Goal: Task Accomplishment & Management: Use online tool/utility

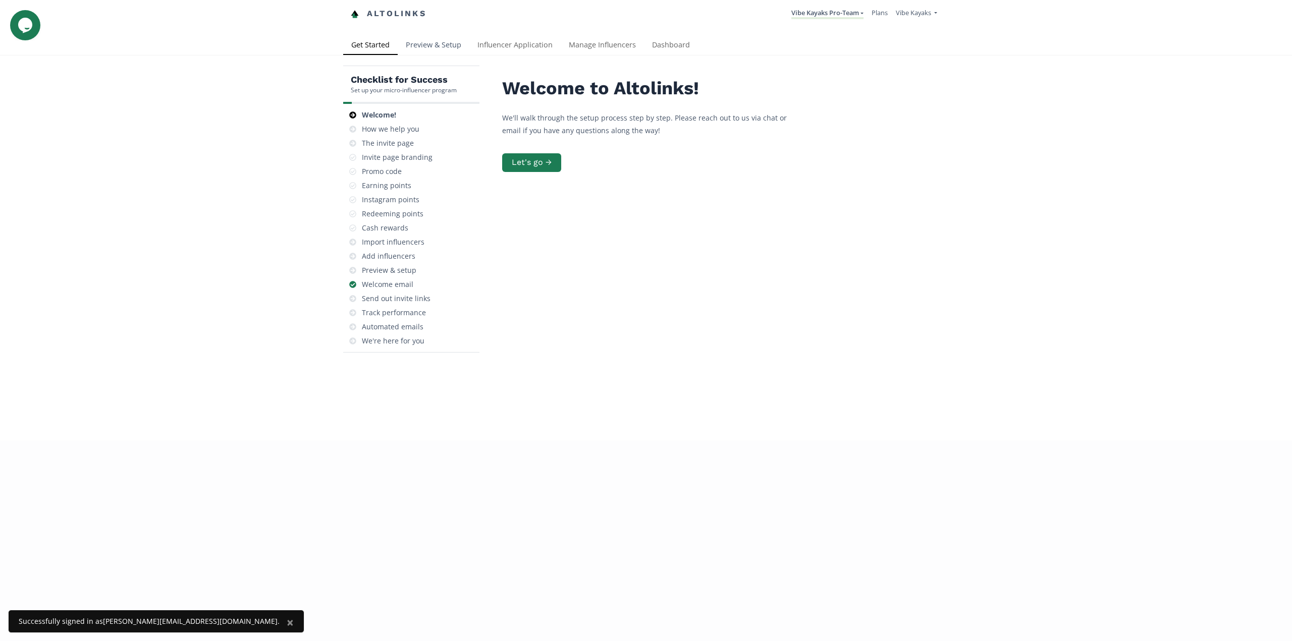
click at [437, 43] on link "Preview & Setup" at bounding box center [434, 46] width 72 height 20
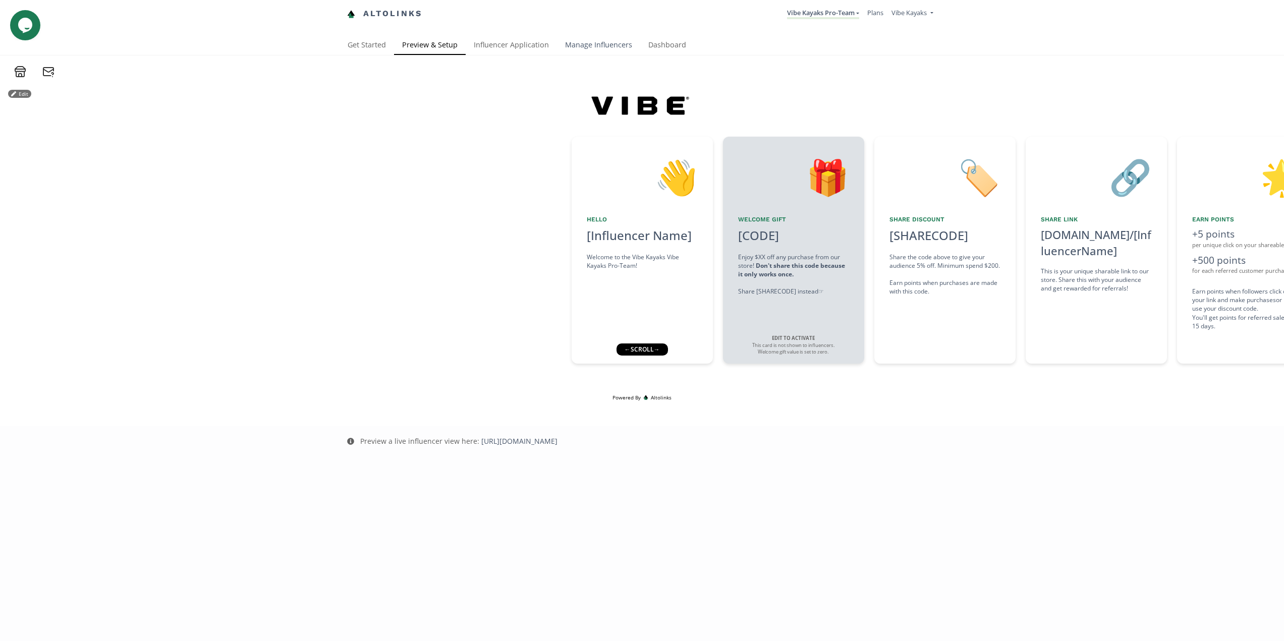
click at [607, 41] on link "Manage Influencers" at bounding box center [598, 46] width 83 height 20
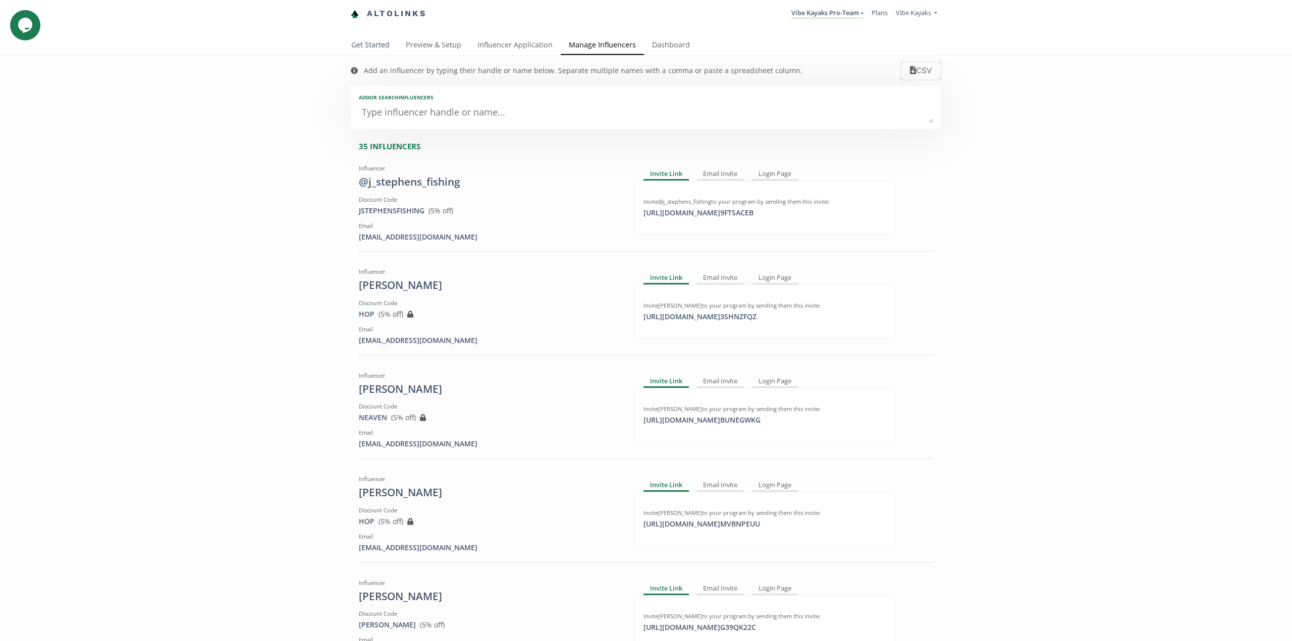
click at [377, 41] on link "Get Started" at bounding box center [370, 46] width 54 height 20
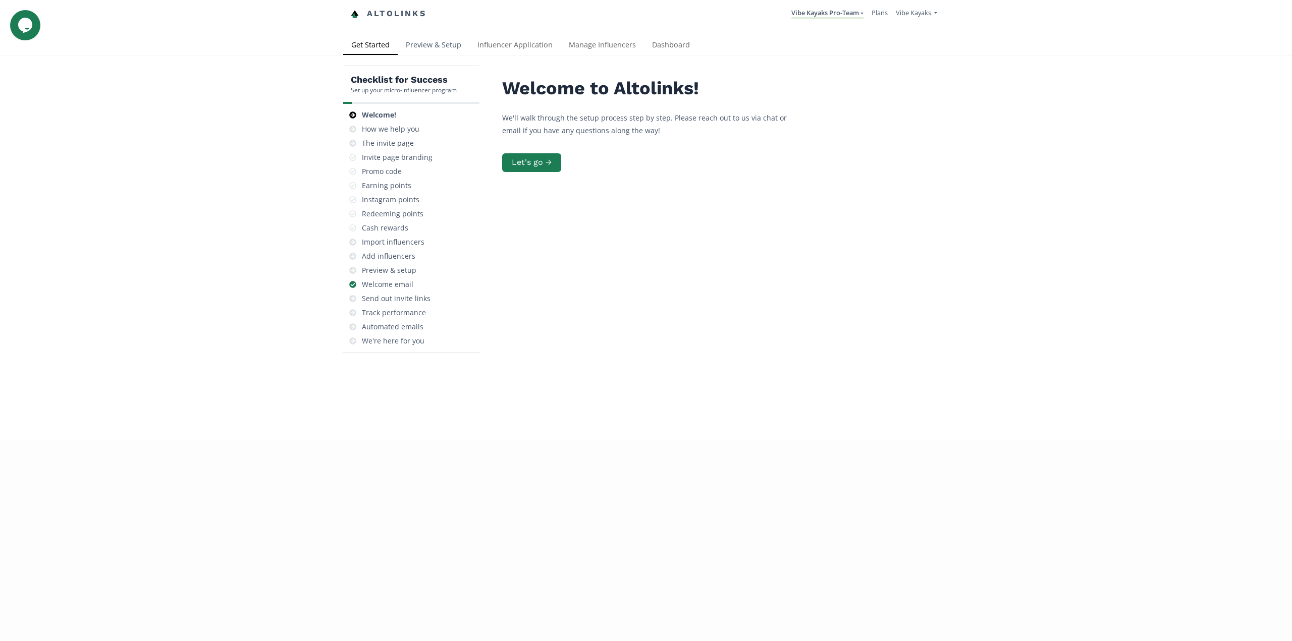
click at [437, 46] on link "Preview & Setup" at bounding box center [434, 46] width 72 height 20
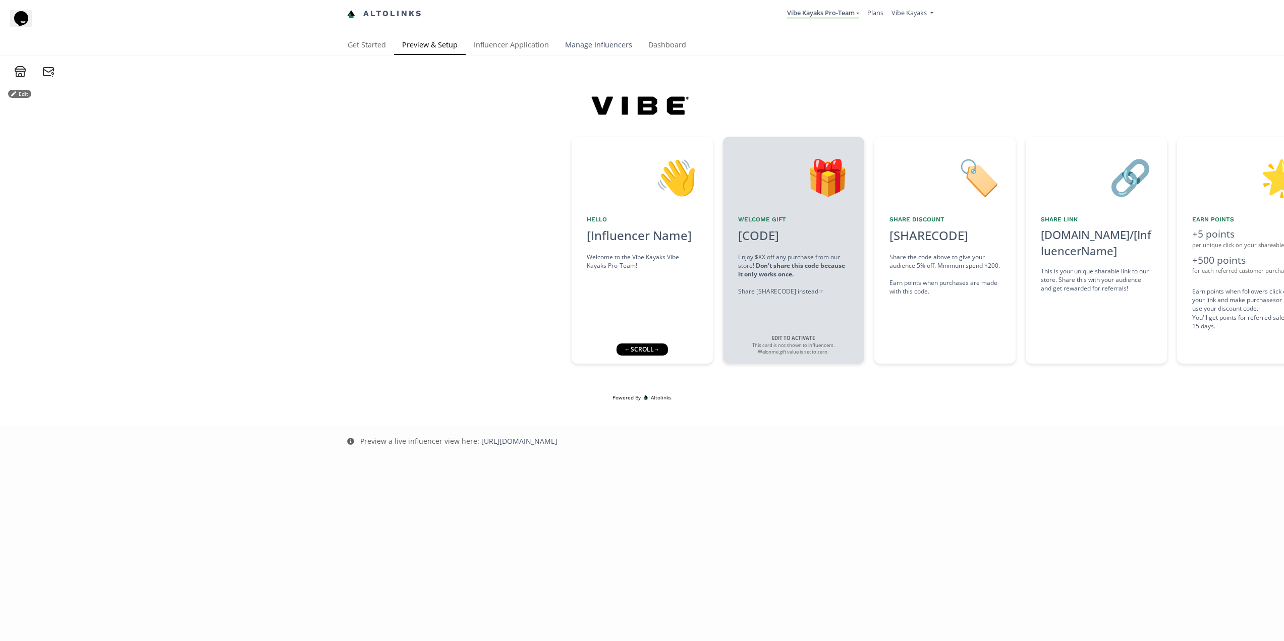
click at [578, 43] on link "Manage Influencers" at bounding box center [598, 46] width 83 height 20
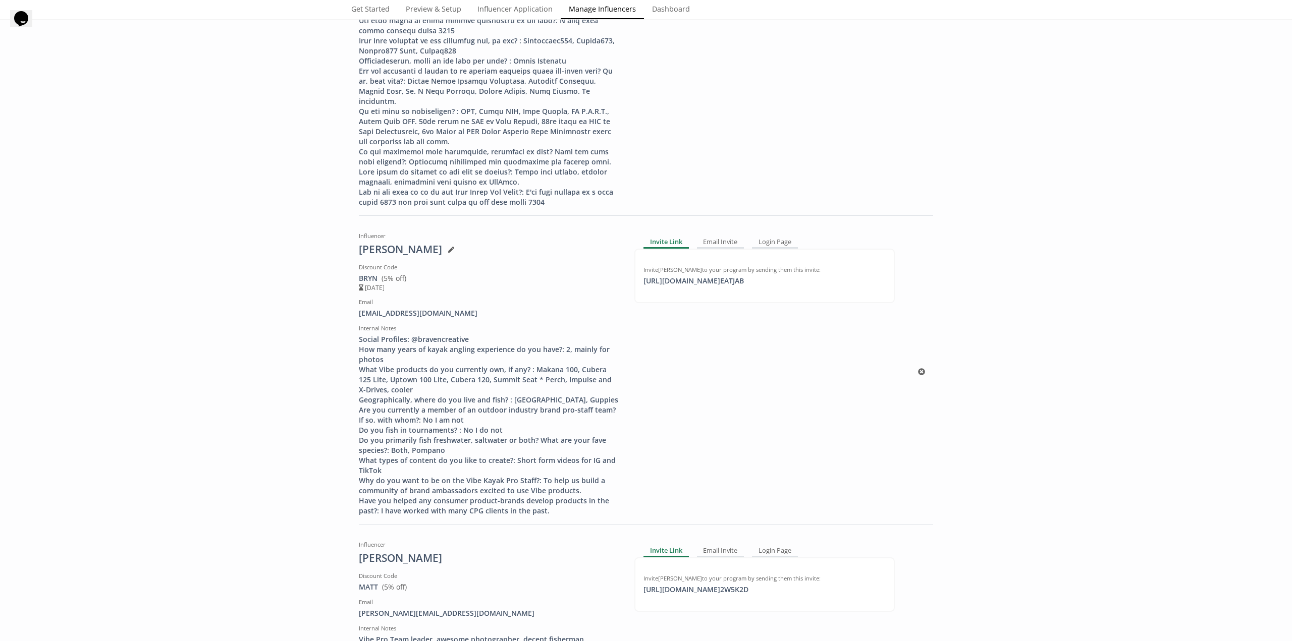
scroll to position [11046, 0]
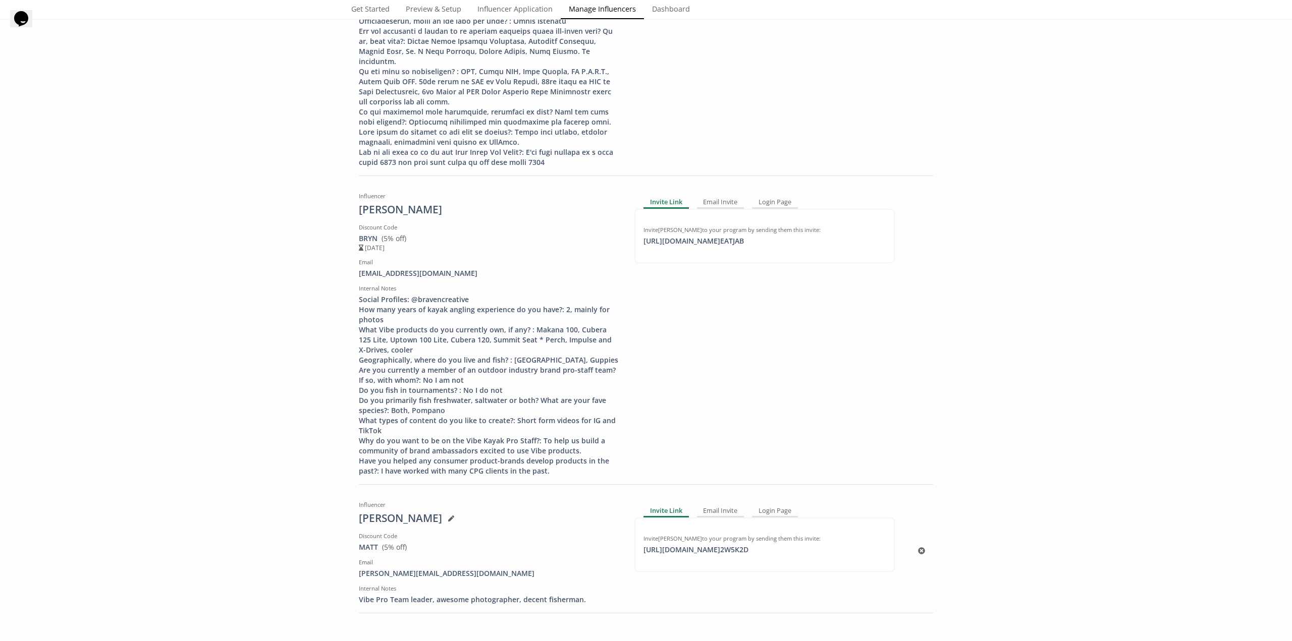
click at [448, 516] on icon at bounding box center [451, 519] width 6 height 6
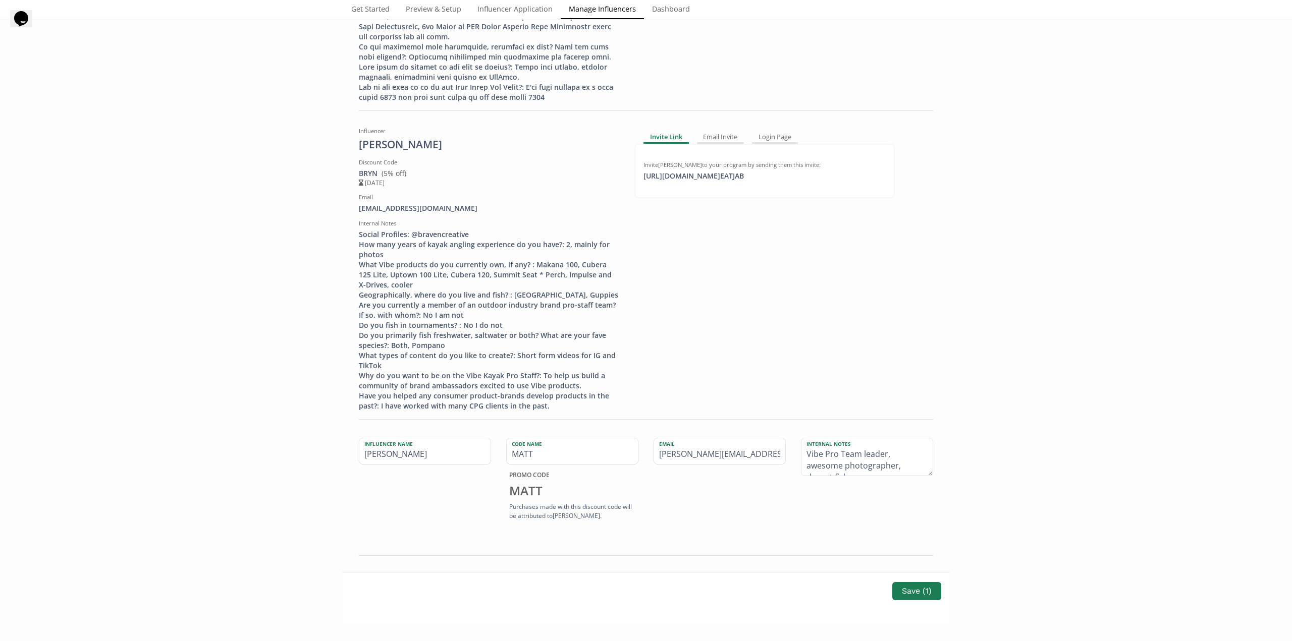
scroll to position [11118, 0]
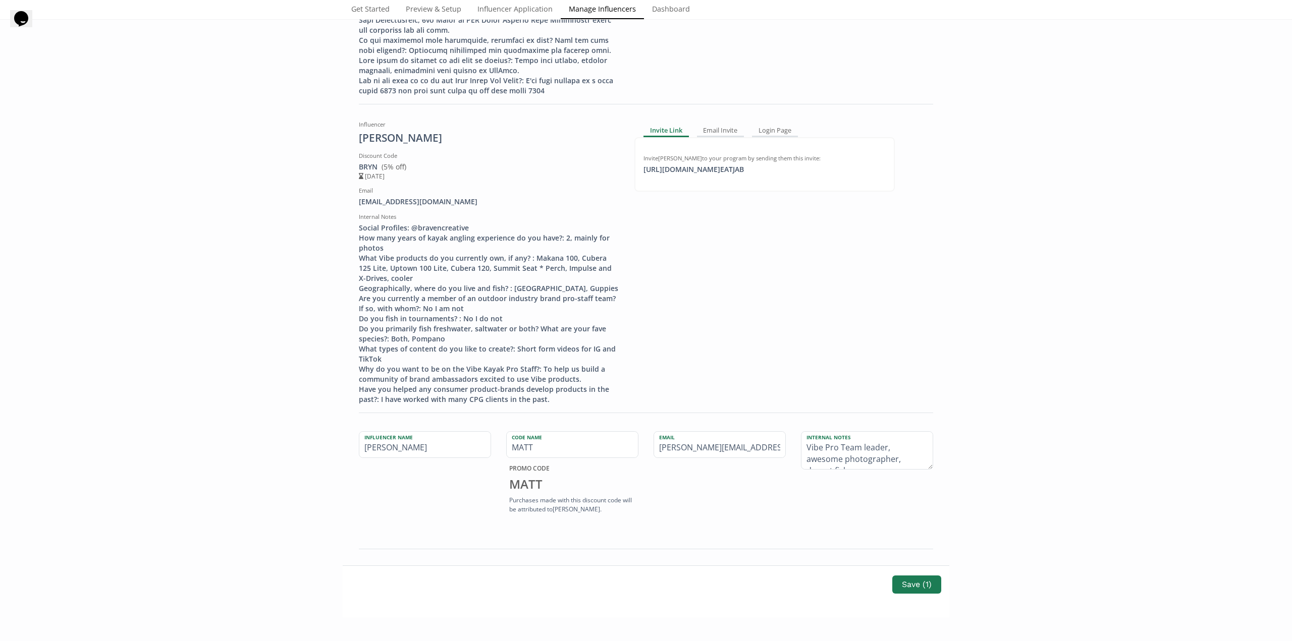
click at [391, 425] on div "Influencer Name Matt Charette Code Name MATT PROMO CODE MATT Purchases made wit…" at bounding box center [646, 487] width 574 height 124
